Goal: Information Seeking & Learning: Learn about a topic

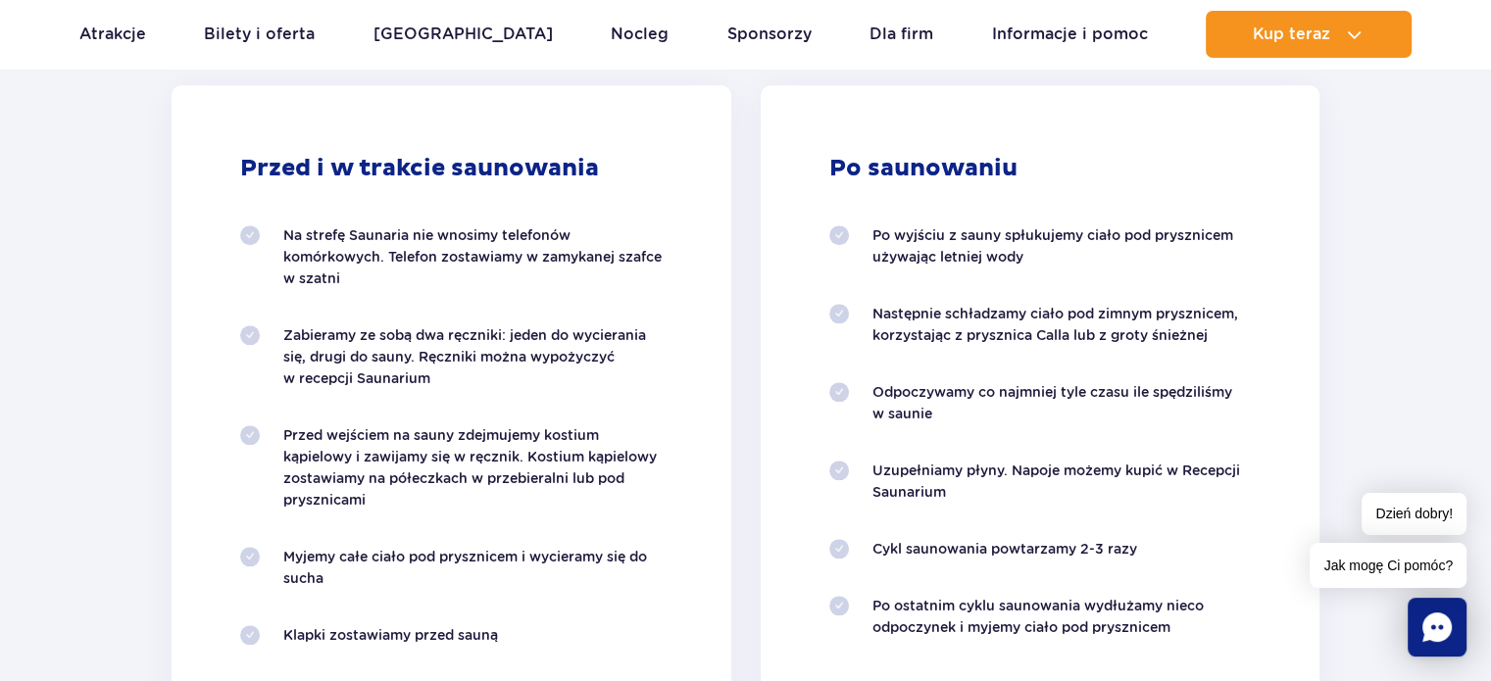
scroll to position [1961, 0]
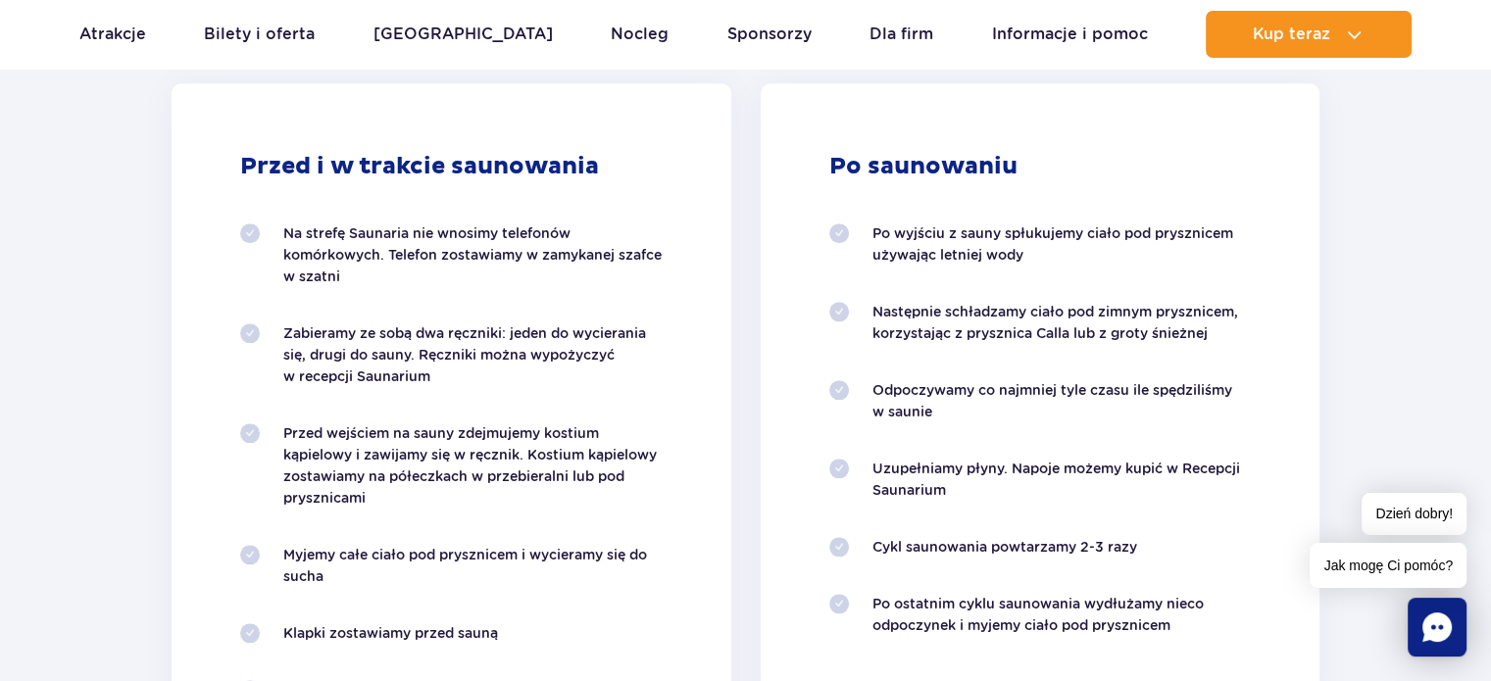
drag, startPoint x: 423, startPoint y: 419, endPoint x: 424, endPoint y: 490, distance: 71.6
click at [424, 490] on ol "Na strefę Saunaria nie wnosimy telefonów komórkowych. Telefon zostawiamy w zamy…" at bounding box center [451, 523] width 423 height 600
click at [418, 486] on p "Przed wejściem na sauny zdejmujemy kostium kąpielowy i zawijamy się w ręcznik. …" at bounding box center [472, 466] width 379 height 86
drag, startPoint x: 412, startPoint y: 467, endPoint x: 425, endPoint y: 437, distance: 32.1
click at [411, 465] on p "Przed wejściem na sauny zdejmujemy kostium kąpielowy i zawijamy się w ręcznik. …" at bounding box center [472, 466] width 379 height 86
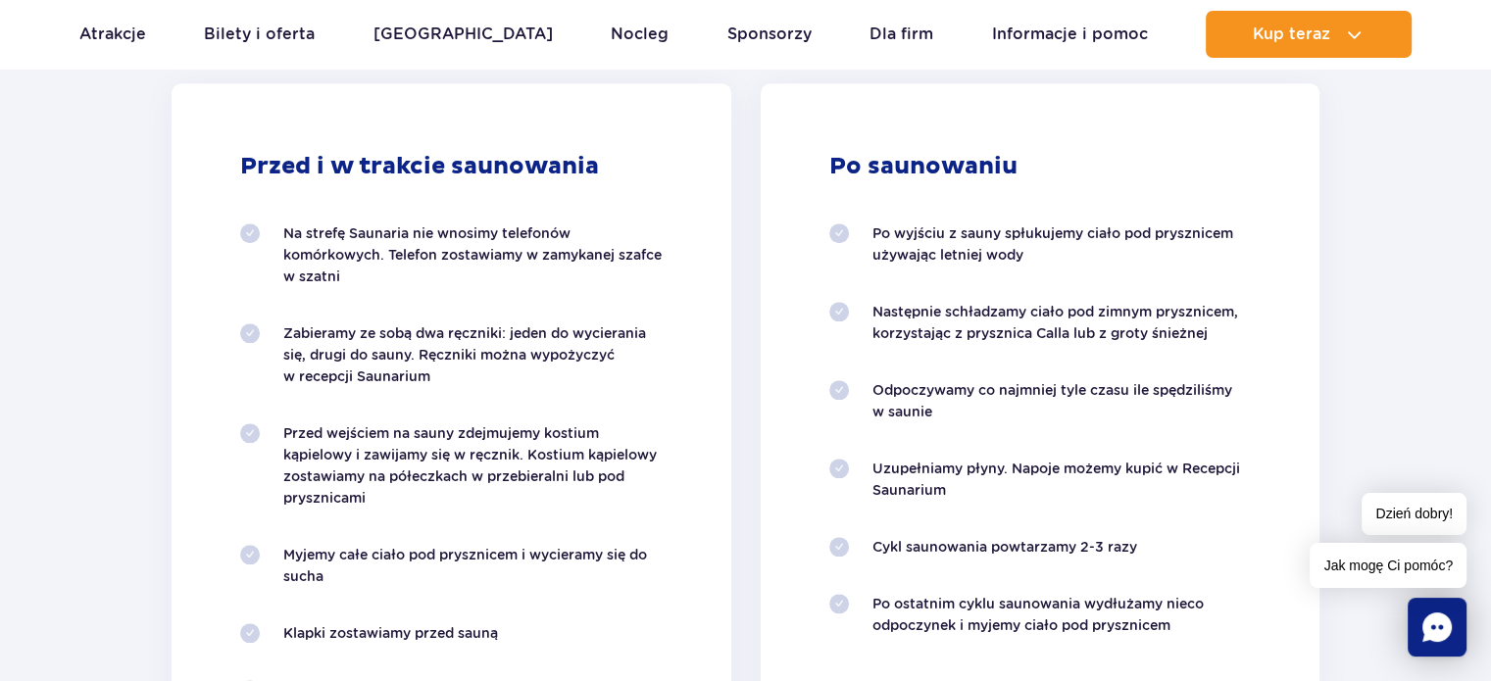
click at [436, 405] on ol "Na strefę Saunaria nie wnosimy telefonów komórkowych. Telefon zostawiamy w zamy…" at bounding box center [451, 523] width 423 height 600
click at [455, 530] on ol "Na strefę Saunaria nie wnosimy telefonów komórkowych. Telefon zostawiamy w zamy…" at bounding box center [451, 523] width 423 height 600
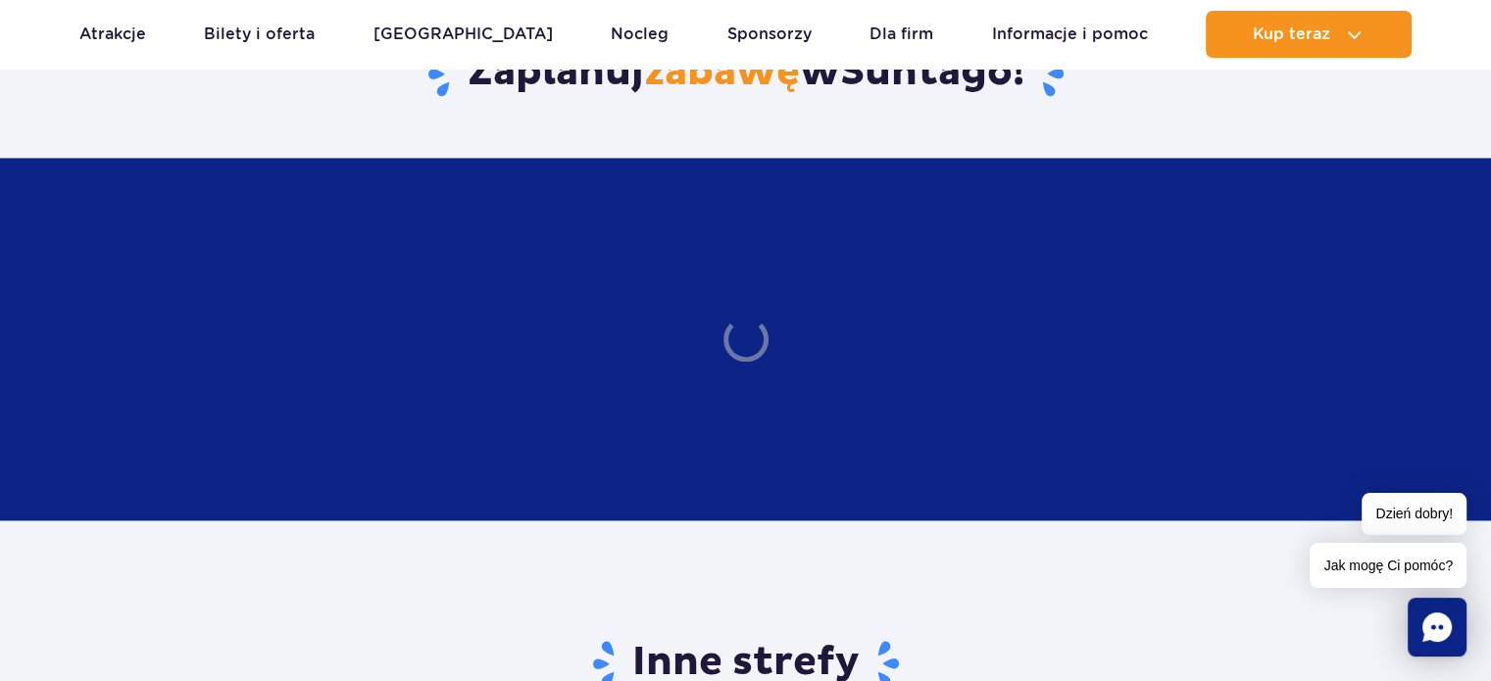
scroll to position [3039, 0]
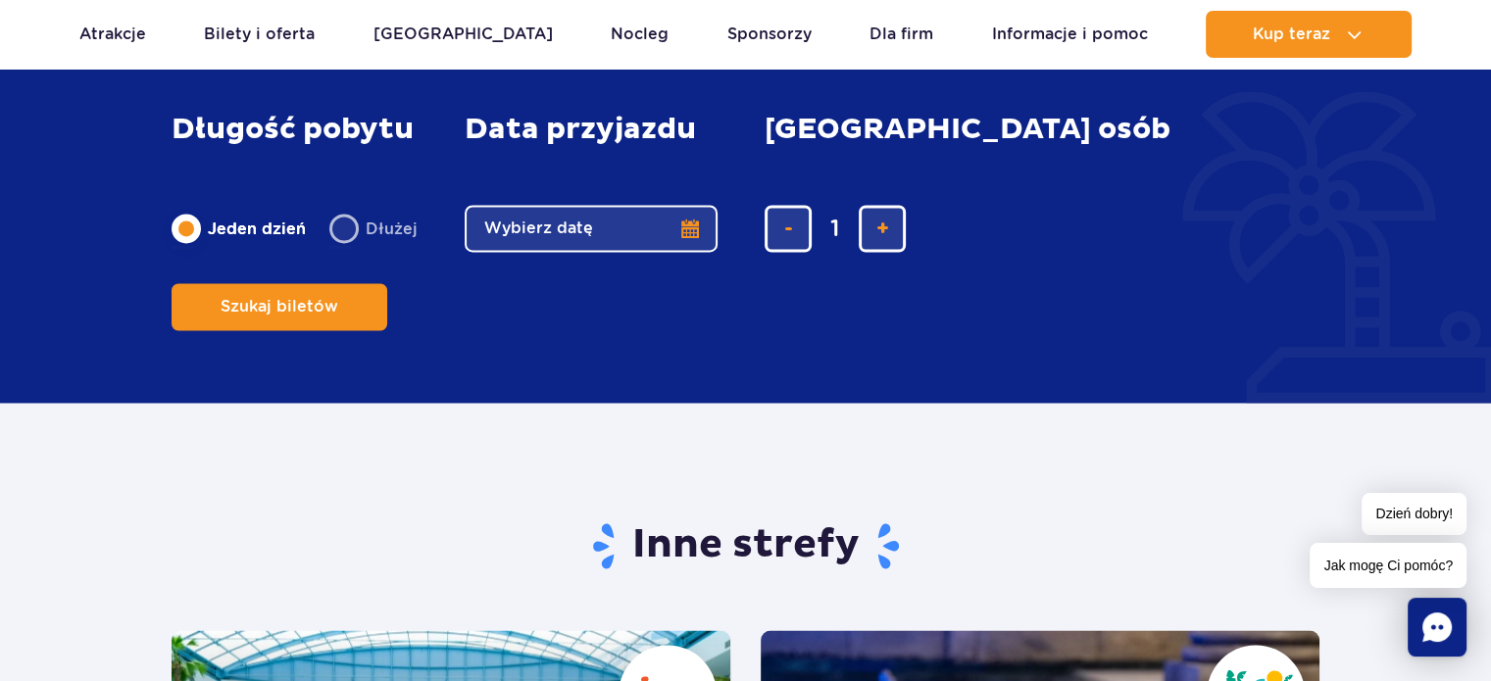
drag, startPoint x: 699, startPoint y: 372, endPoint x: 499, endPoint y: 501, distance: 238.2
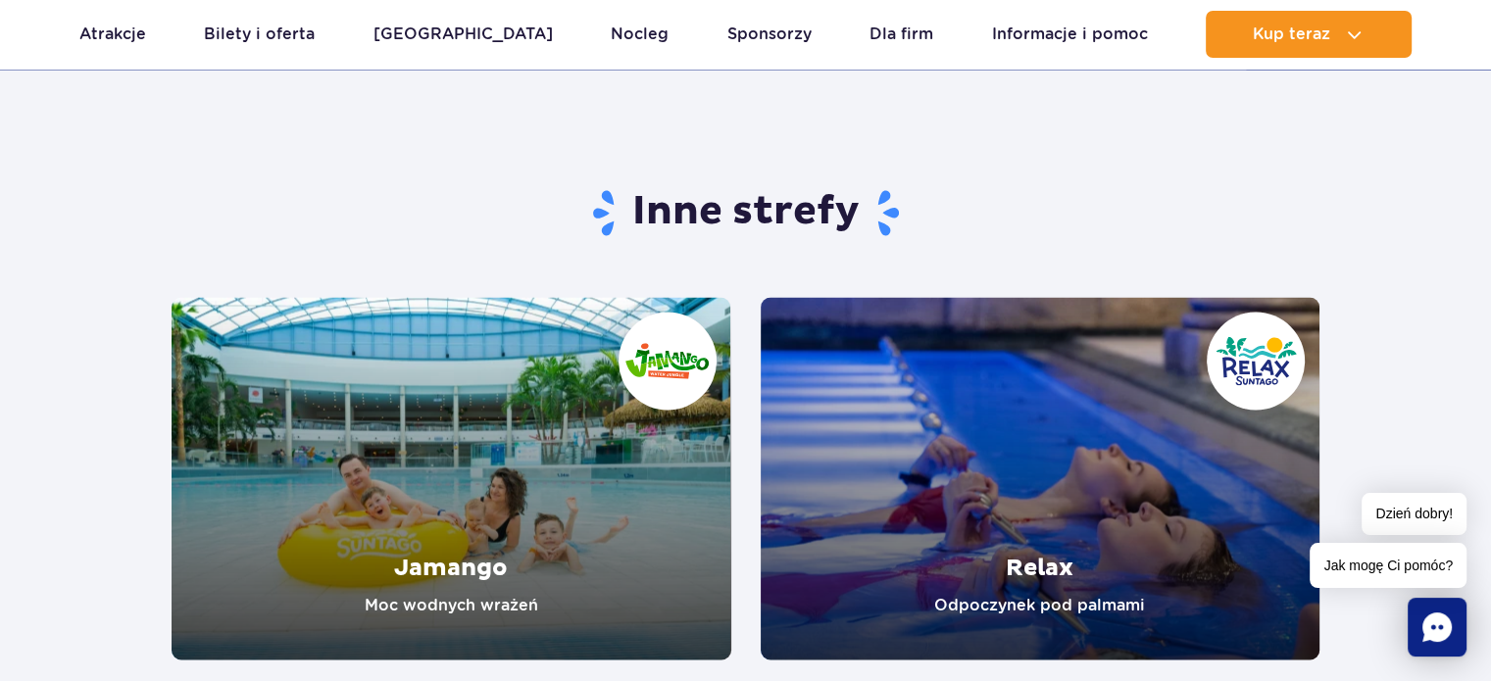
scroll to position [3529, 0]
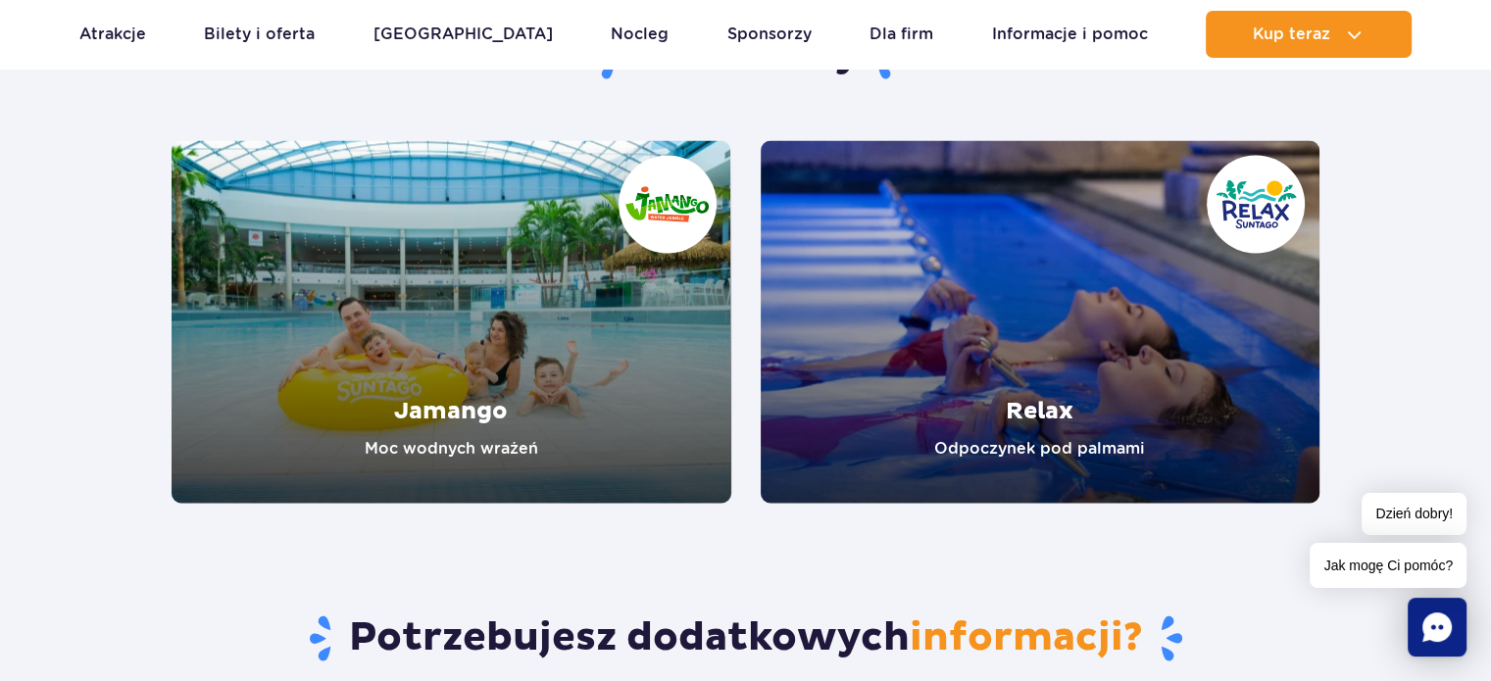
click at [1081, 276] on link "Relax" at bounding box center [1041, 321] width 560 height 363
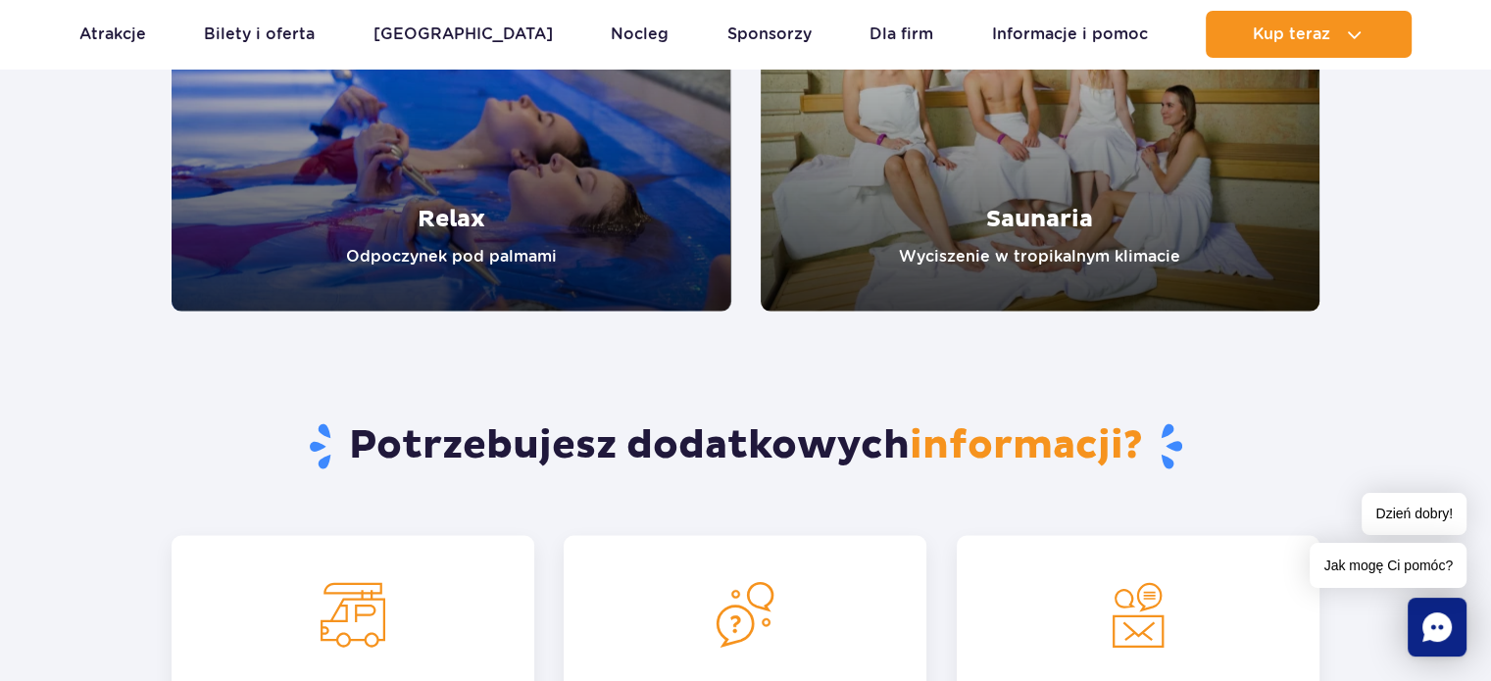
scroll to position [4118, 0]
